Goal: Task Accomplishment & Management: Use online tool/utility

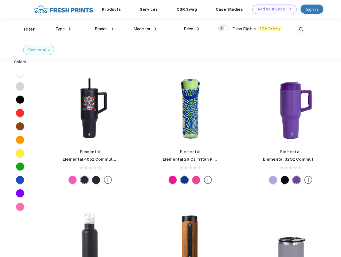
click at [272, 9] on link "Add your Logo Design Tool" at bounding box center [274, 9] width 44 height 9
click at [0, 0] on div "Design Tool" at bounding box center [0, 0] width 0 height 0
click at [287, 9] on link "Add your Logo Design Tool" at bounding box center [274, 9] width 44 height 9
click at [26, 29] on div "Filter" at bounding box center [29, 29] width 11 height 6
click at [63, 29] on span "Type" at bounding box center [59, 28] width 9 height 5
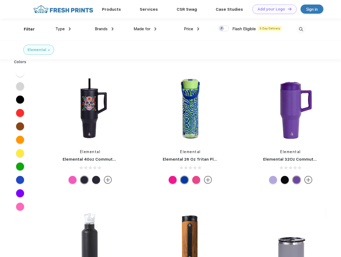
click at [104, 29] on span "Brands" at bounding box center [101, 28] width 13 height 5
click at [145, 29] on span "Made for" at bounding box center [141, 28] width 17 height 5
click at [191, 29] on span "Price" at bounding box center [188, 28] width 9 height 5
click at [224, 29] on div at bounding box center [223, 28] width 10 height 6
click at [222, 29] on input "checkbox" at bounding box center [219, 26] width 3 height 3
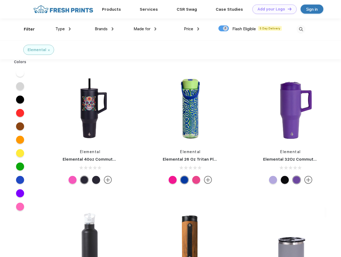
click at [301, 29] on img at bounding box center [300, 29] width 9 height 9
